Goal: Task Accomplishment & Management: Use online tool/utility

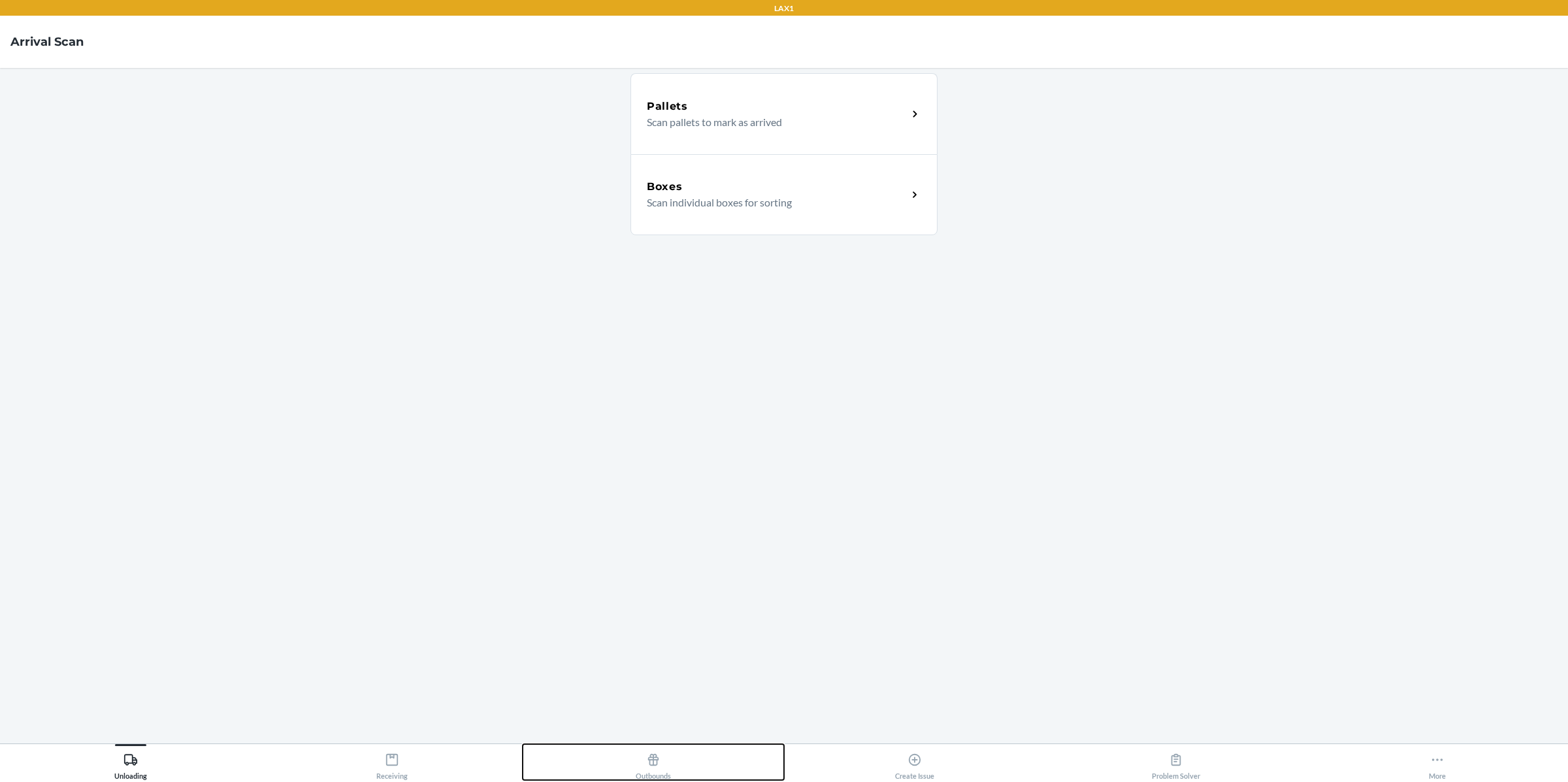
click at [634, 765] on button "Outbounds" at bounding box center [653, 762] width 262 height 36
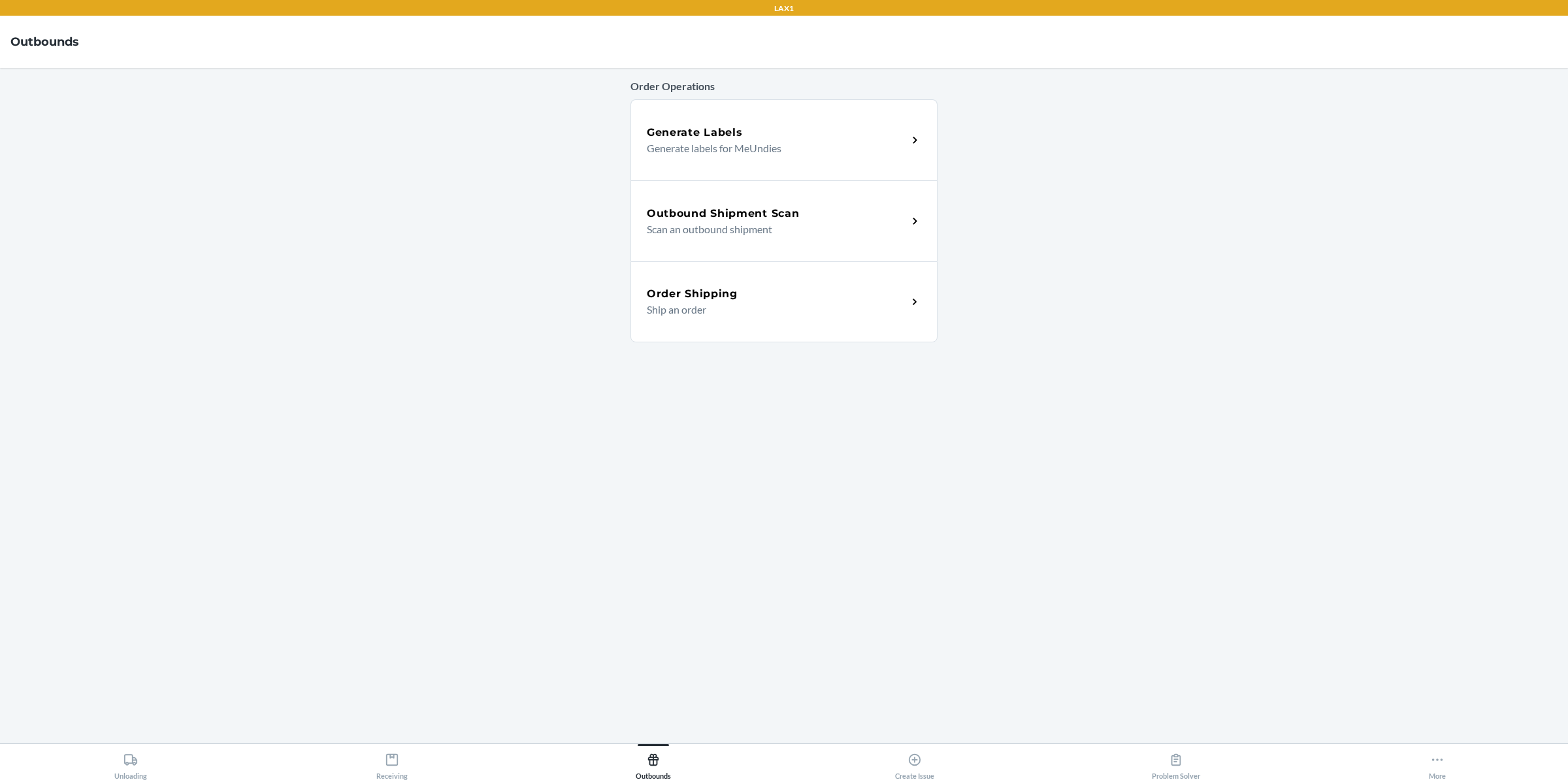
click at [813, 121] on div "Generate Labels Generate labels for MeUndies" at bounding box center [784, 139] width 307 height 81
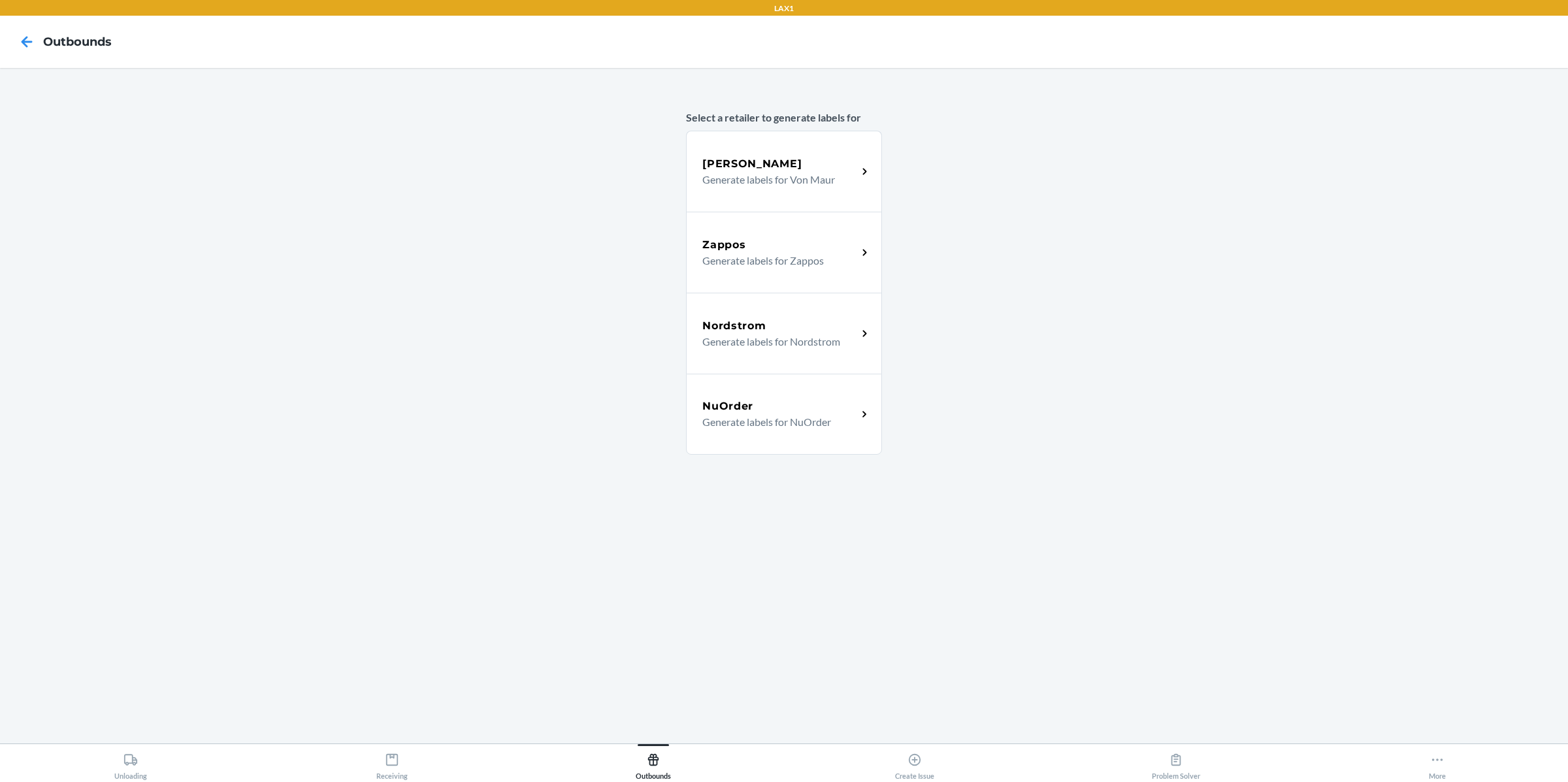
click at [809, 417] on p "Generate labels for NuOrder" at bounding box center [774, 422] width 144 height 16
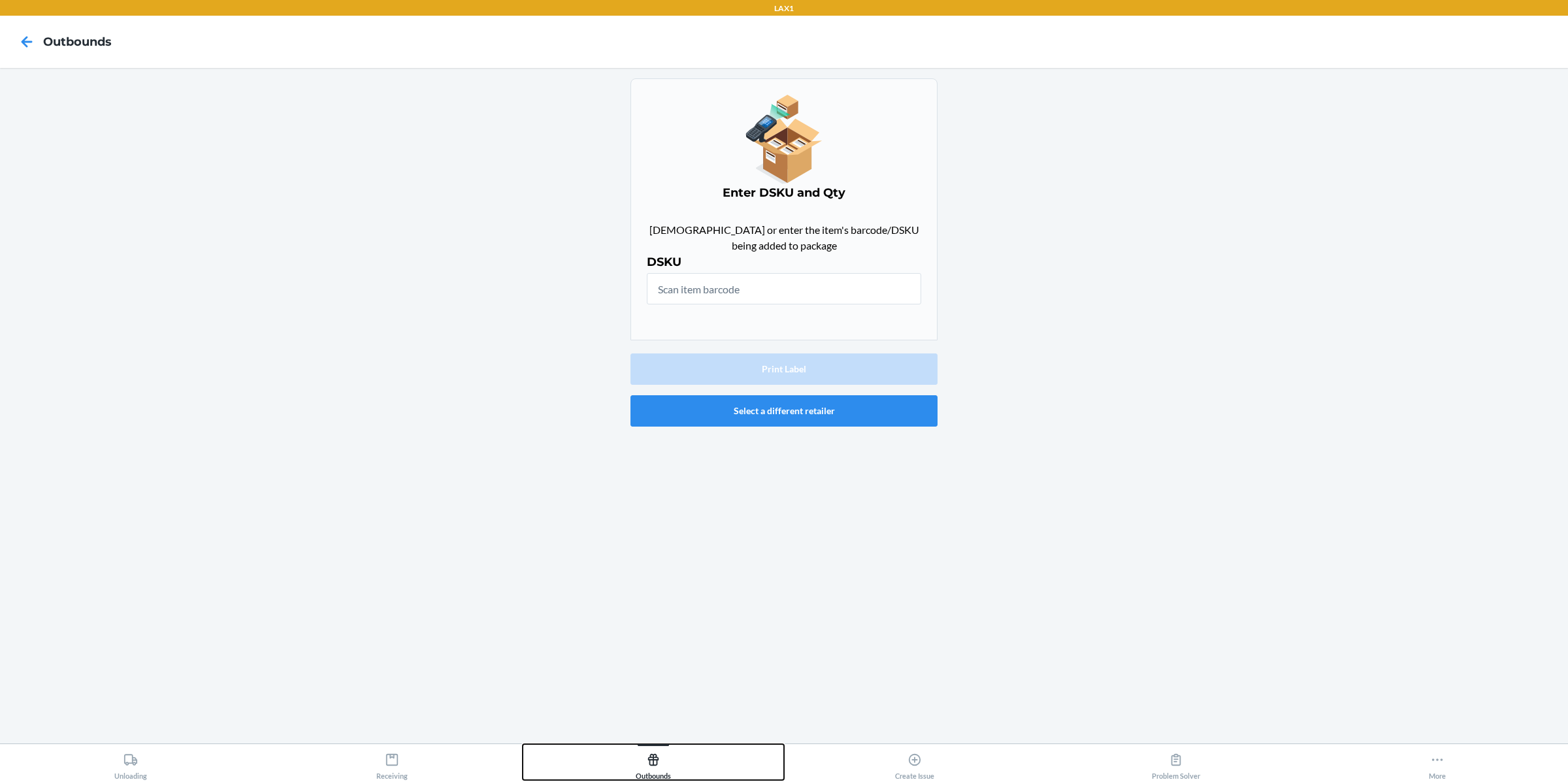
click at [670, 759] on div "Outbounds" at bounding box center [654, 764] width 36 height 33
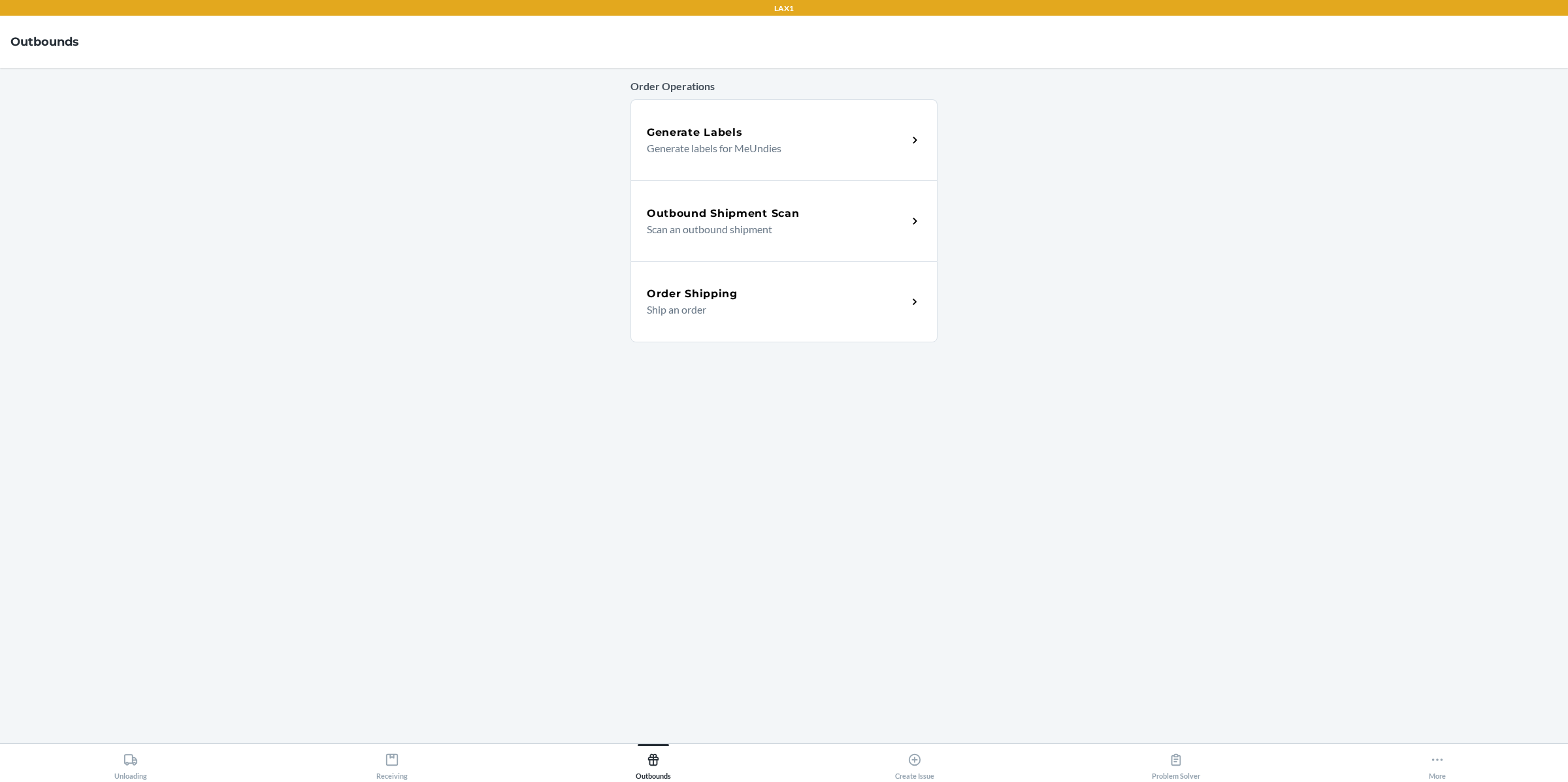
click at [751, 134] on div "Generate Labels" at bounding box center [777, 132] width 261 height 16
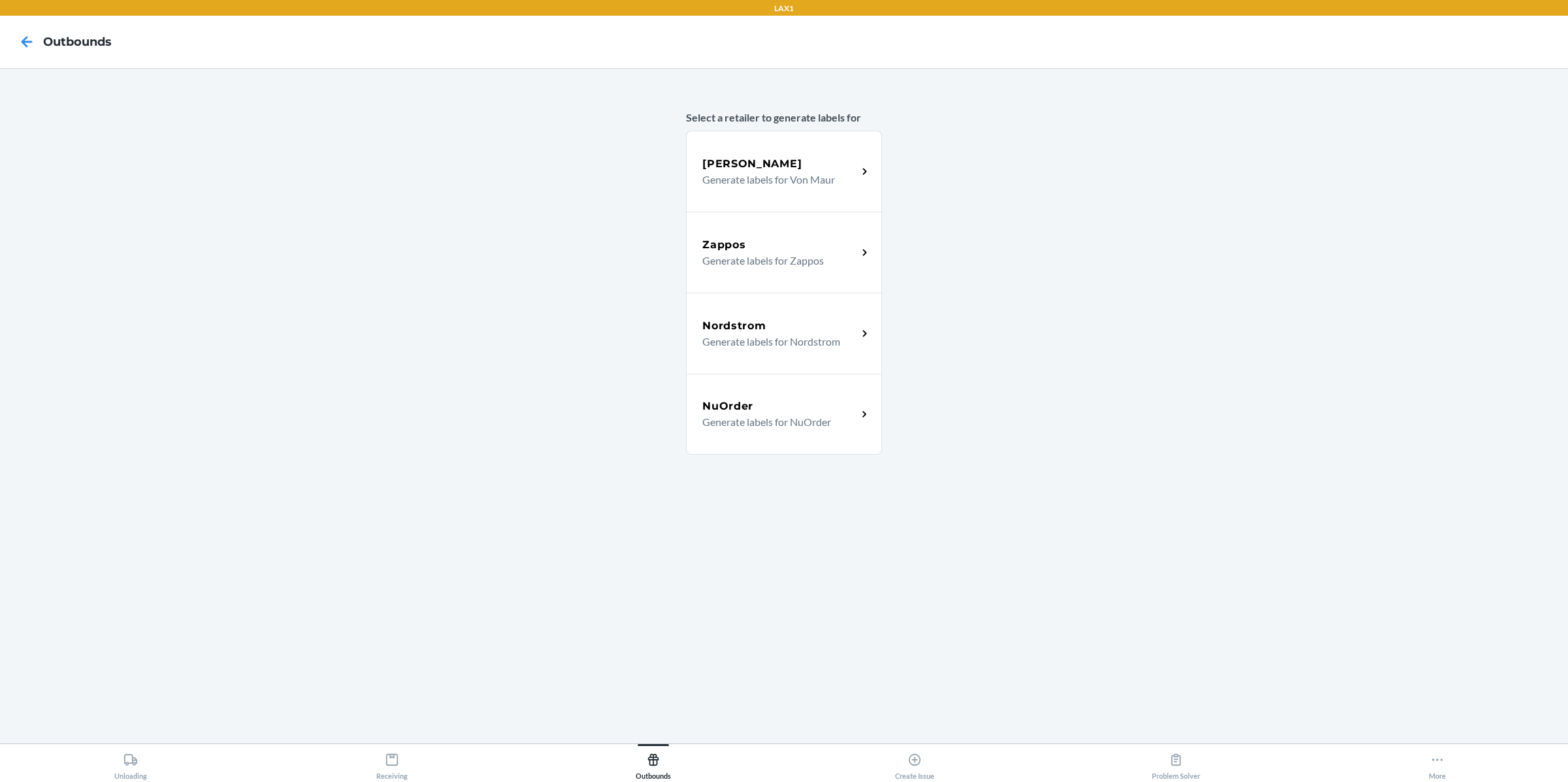
click at [738, 336] on p "Generate labels for Nordstrom" at bounding box center [774, 341] width 144 height 16
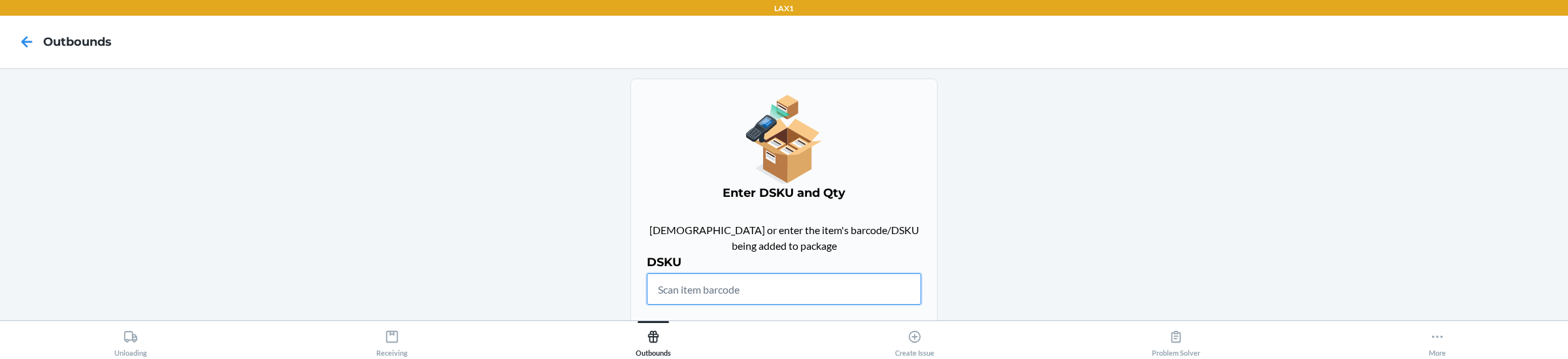
click at [718, 295] on input "text" at bounding box center [784, 289] width 275 height 31
paste input "0-00001-42476-8"
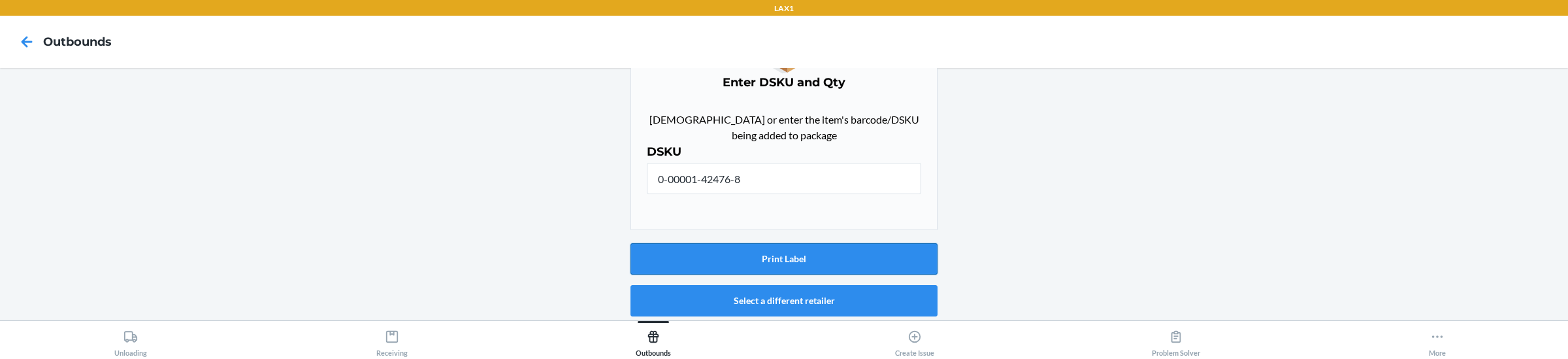
click at [768, 254] on button "Print Label" at bounding box center [784, 259] width 307 height 31
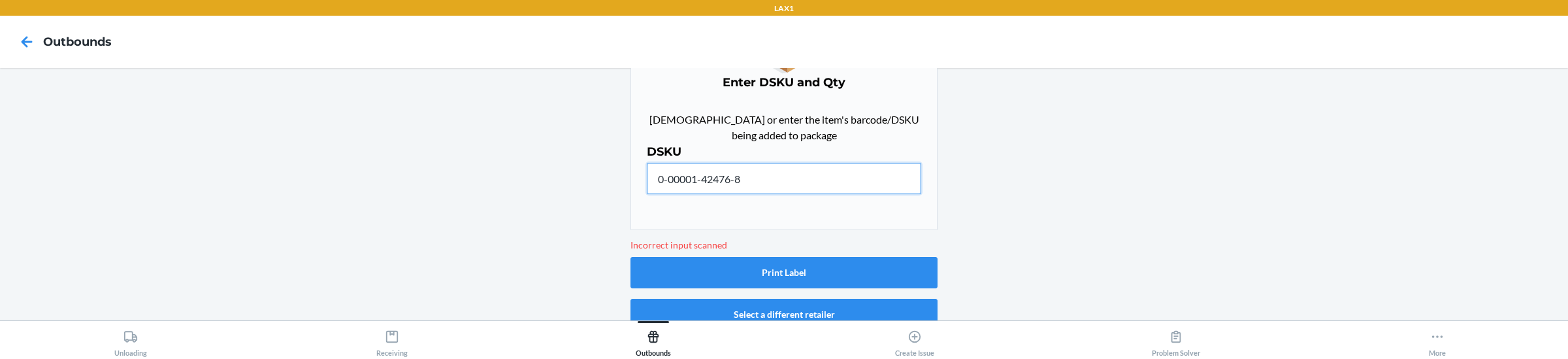
click at [795, 177] on input "0-00001-42476-8" at bounding box center [784, 178] width 275 height 31
paste input "DPBUX3PU9JK"
type input "DPBUX3PU9JK"
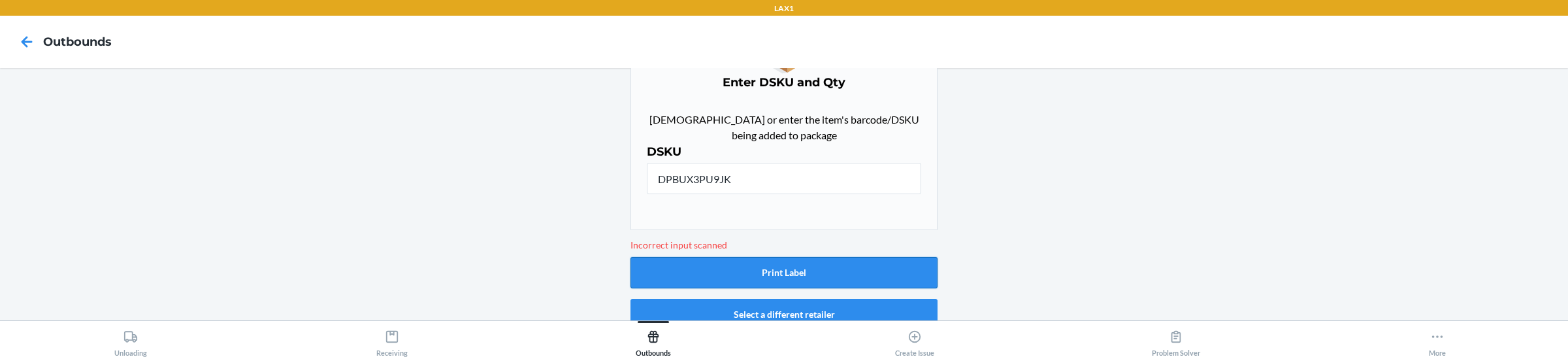
click at [813, 268] on button "Print Label" at bounding box center [784, 273] width 307 height 31
click at [800, 308] on button "Select a different retailer" at bounding box center [784, 315] width 307 height 31
